Goal: Task Accomplishment & Management: Use online tool/utility

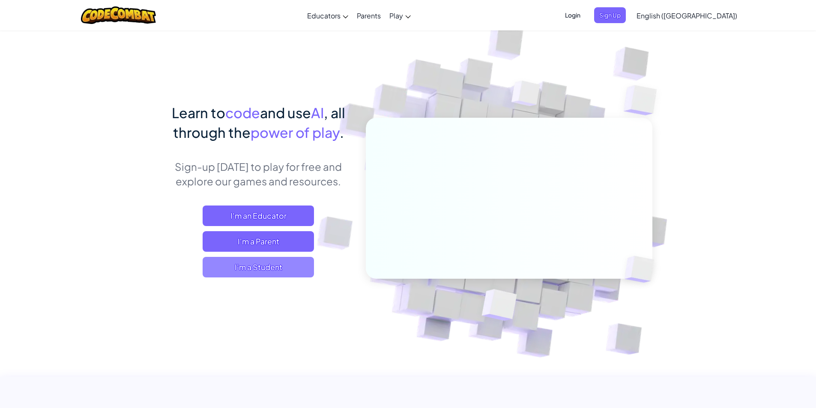
click at [271, 275] on span "I'm a Student" at bounding box center [258, 267] width 111 height 21
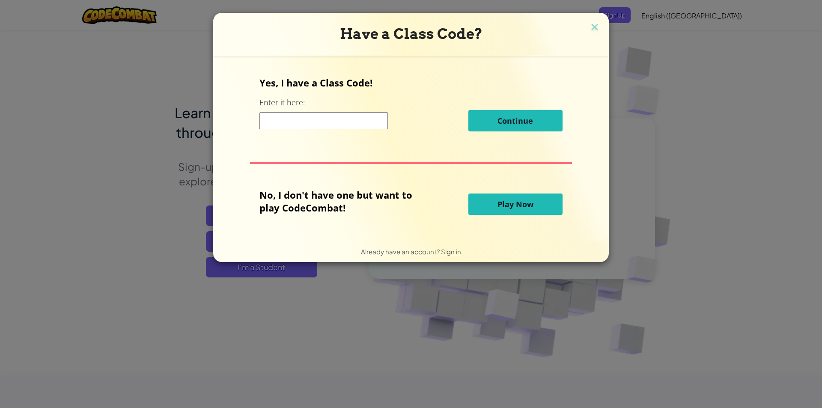
click at [492, 205] on button "Play Now" at bounding box center [515, 204] width 94 height 21
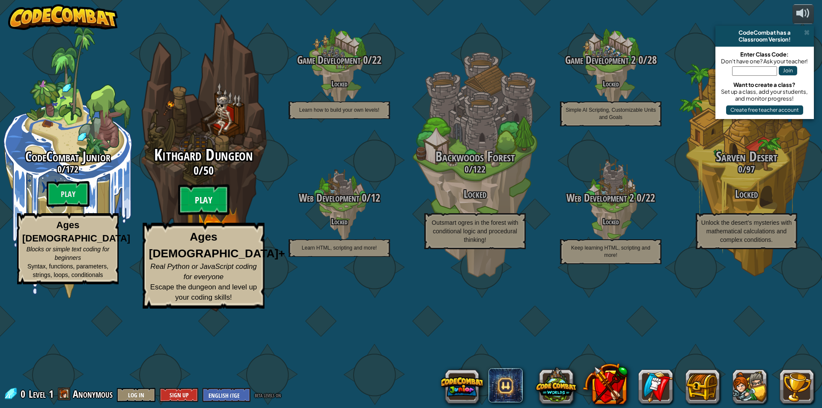
click at [207, 215] on btn "Play" at bounding box center [203, 200] width 51 height 31
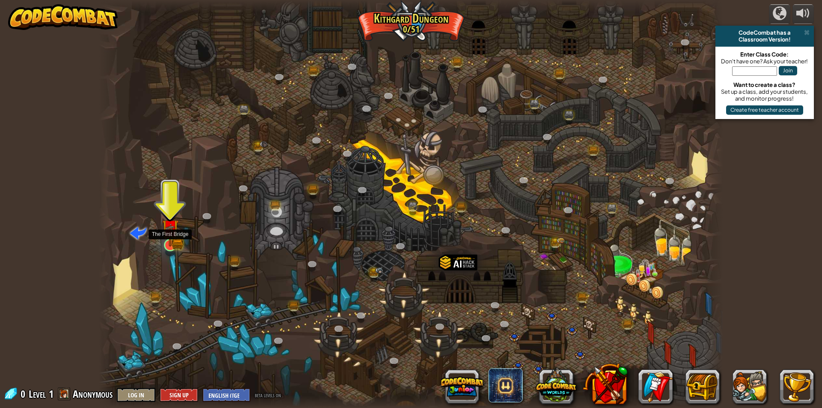
click at [176, 233] on img at bounding box center [170, 227] width 17 height 37
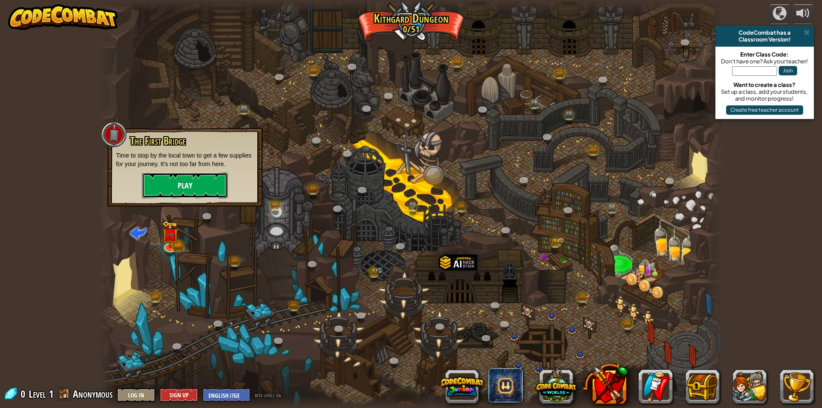
click at [201, 194] on button "Play" at bounding box center [185, 186] width 86 height 26
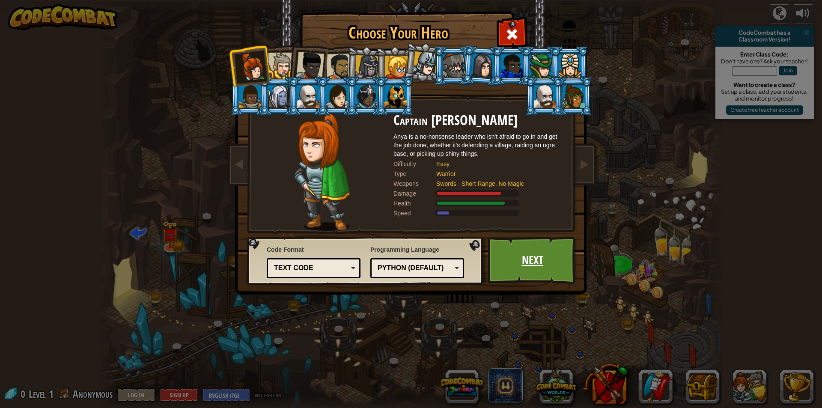
click at [519, 264] on link "Next" at bounding box center [532, 260] width 89 height 47
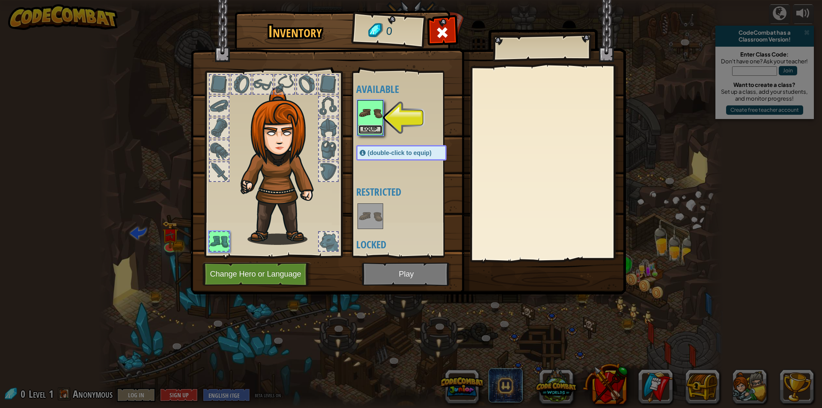
click at [367, 125] on button "Equip" at bounding box center [370, 129] width 24 height 9
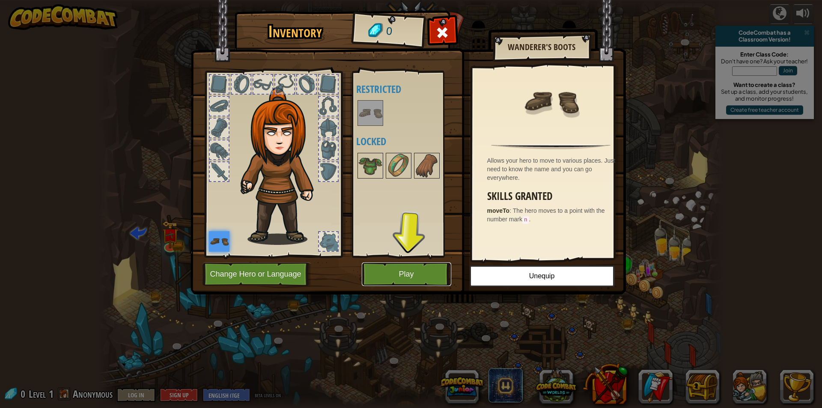
click at [390, 277] on button "Play" at bounding box center [406, 274] width 89 height 24
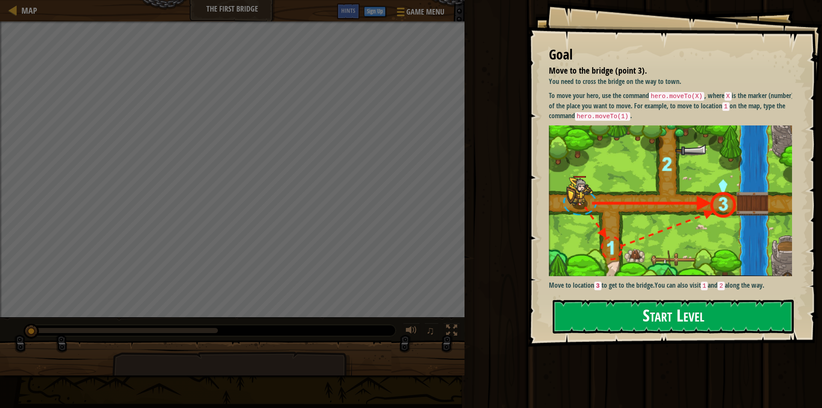
click at [677, 313] on button "Start Level" at bounding box center [673, 317] width 241 height 34
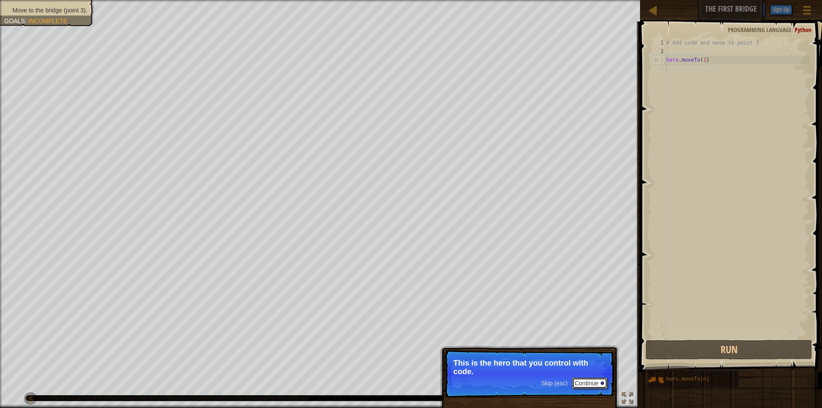
click at [592, 380] on button "Continue" at bounding box center [590, 383] width 36 height 11
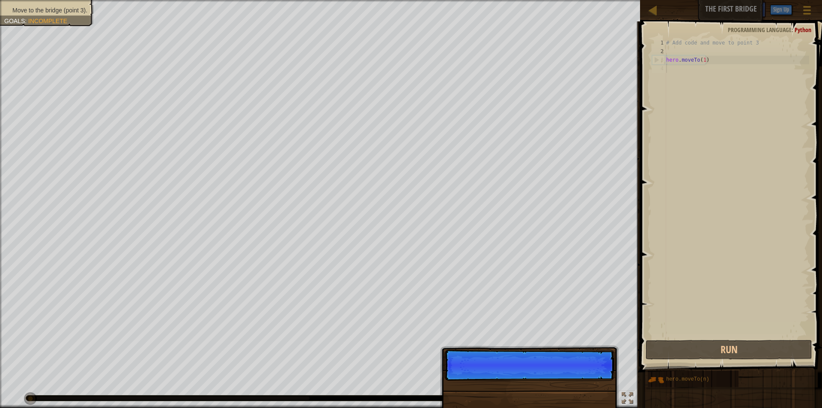
scroll to position [4, 0]
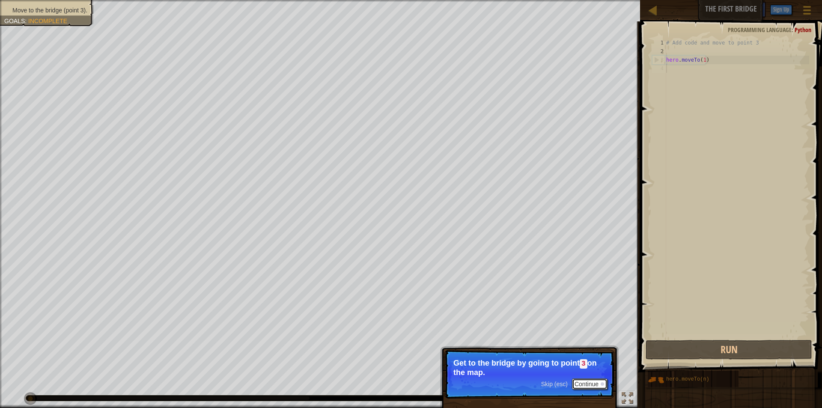
click at [591, 382] on button "Continue" at bounding box center [590, 384] width 36 height 11
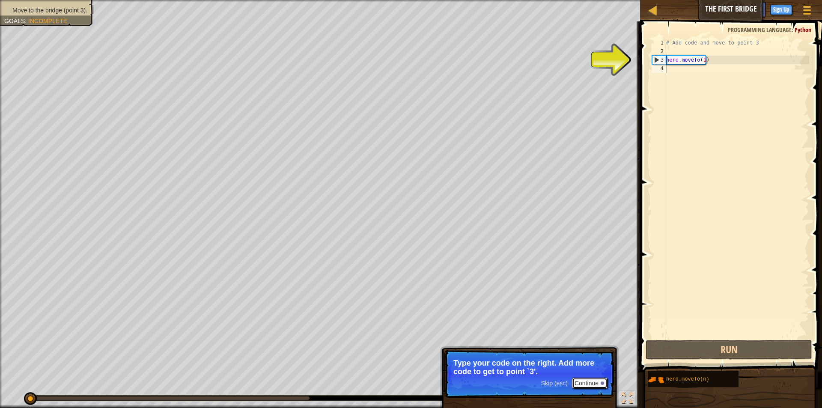
click at [589, 382] on button "Continue" at bounding box center [590, 383] width 36 height 11
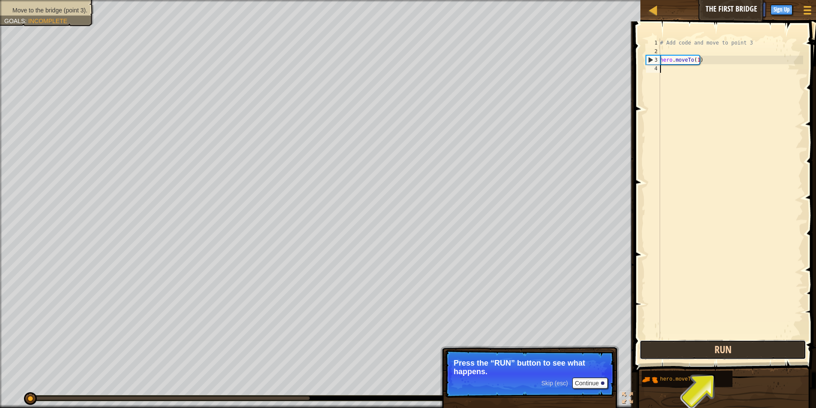
click at [663, 345] on button "Run" at bounding box center [722, 350] width 167 height 20
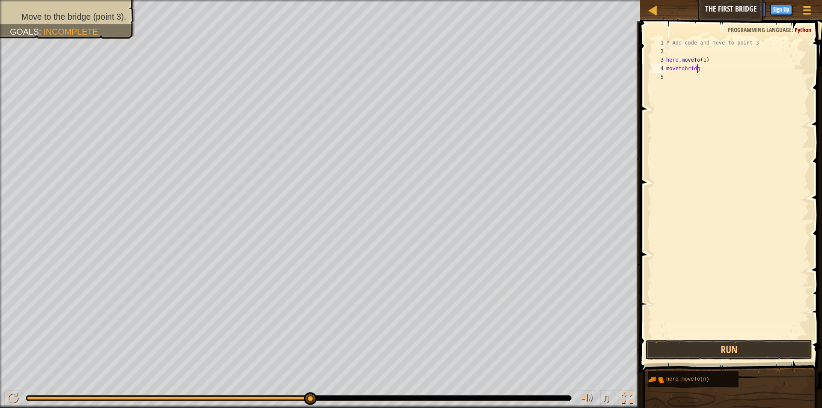
scroll to position [4, 3]
type textarea "movetobridge"
click at [678, 346] on button "Run" at bounding box center [729, 350] width 167 height 20
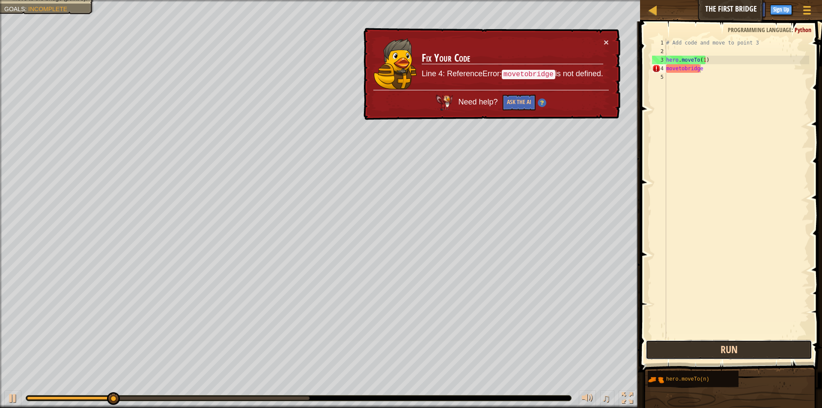
click at [678, 346] on button "Run" at bounding box center [729, 350] width 167 height 20
click at [514, 101] on button "Ask the AI" at bounding box center [518, 103] width 33 height 16
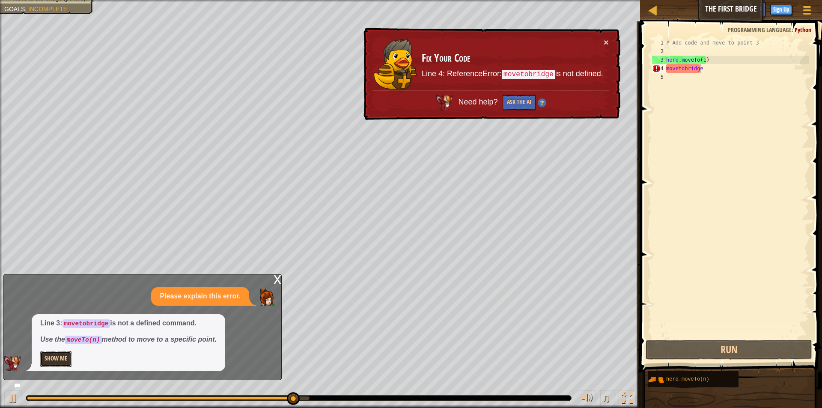
click at [51, 357] on button "Show Me" at bounding box center [55, 359] width 31 height 16
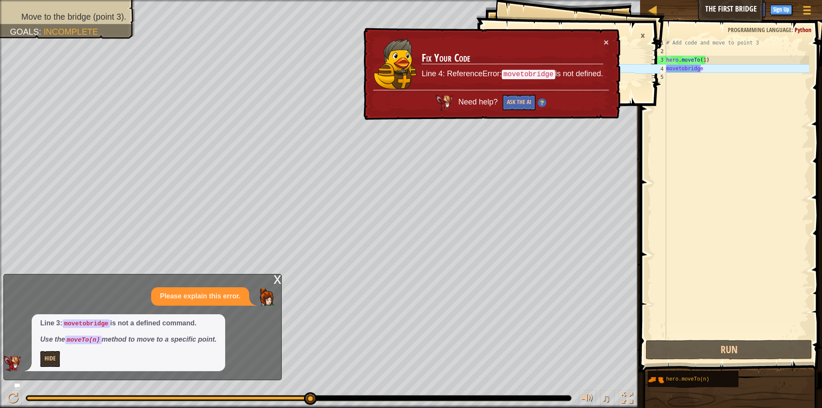
click at [280, 283] on div "x" at bounding box center [278, 278] width 8 height 9
